Goal: Go to known website: Access a specific website the user already knows

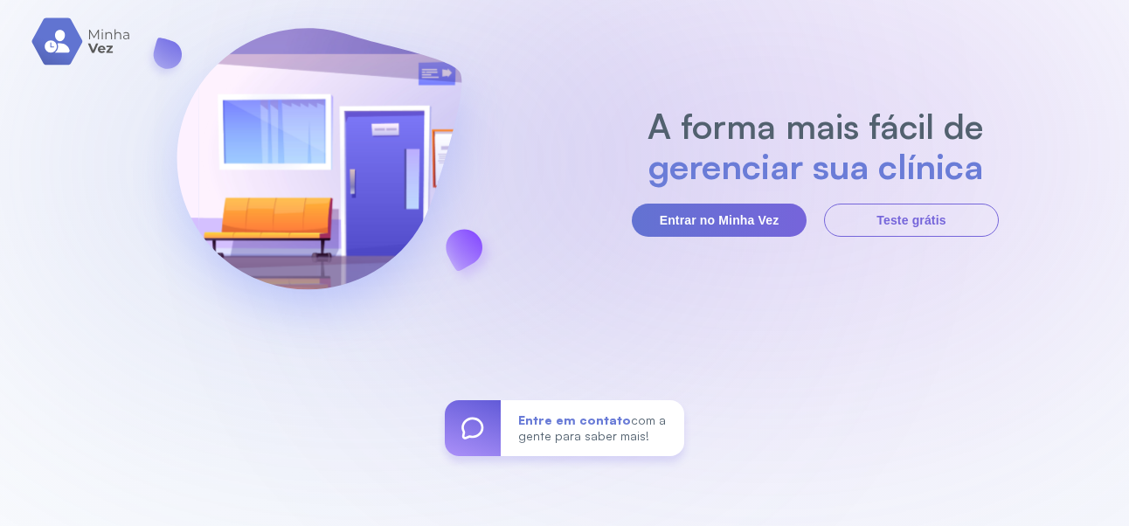
click at [752, 237] on button "Entrar no Minha Vez" at bounding box center [719, 220] width 175 height 33
click at [738, 237] on button "Entrar no Minha Vez" at bounding box center [719, 220] width 175 height 33
